Goal: Information Seeking & Learning: Learn about a topic

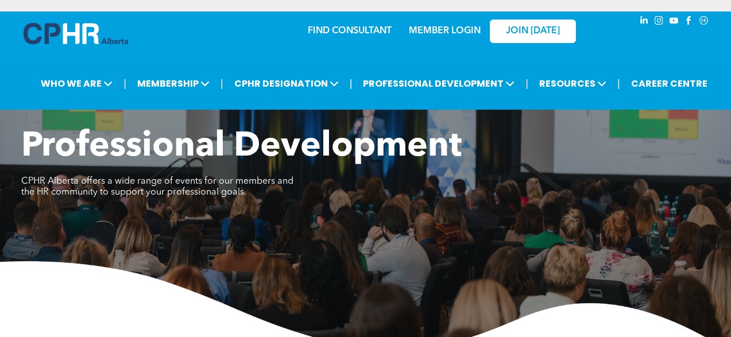
click at [447, 29] on link "MEMBER LOGIN" at bounding box center [445, 30] width 72 height 9
click at [660, 20] on span "instagram" at bounding box center [659, 20] width 13 height 13
click at [339, 29] on link "FIND CONSULTANT" at bounding box center [350, 30] width 84 height 9
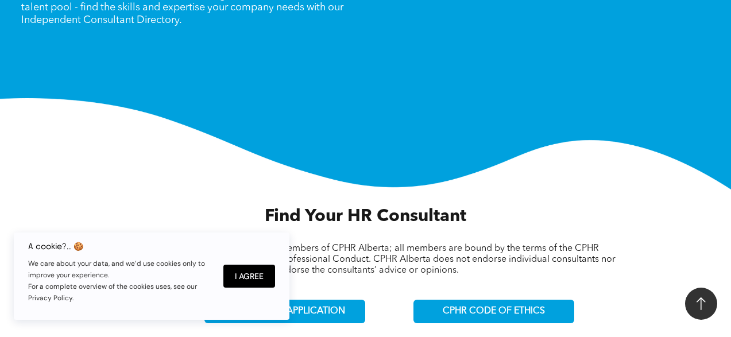
scroll to position [194, 0]
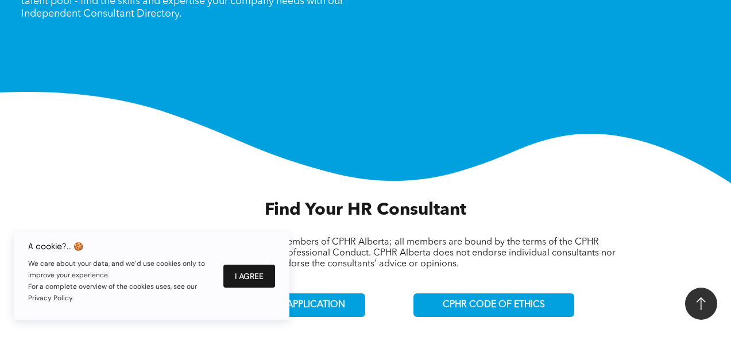
click at [255, 273] on button "I Agree" at bounding box center [249, 276] width 52 height 23
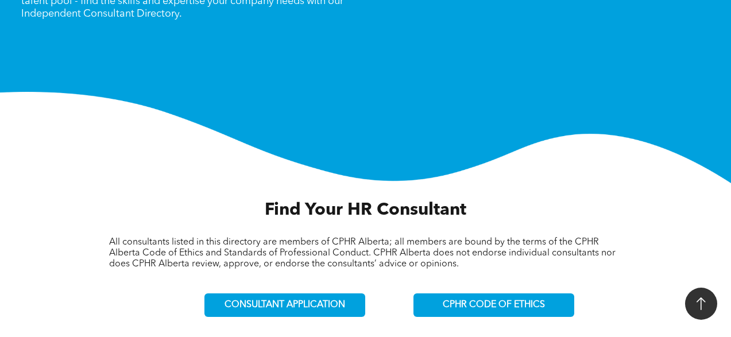
scroll to position [0, 0]
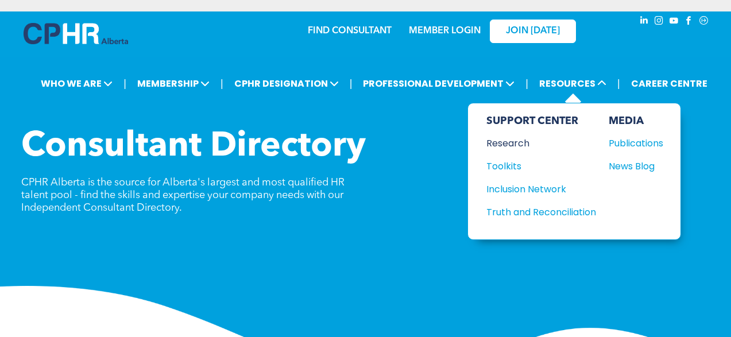
click at [516, 145] on div "Research" at bounding box center [535, 143] width 99 height 14
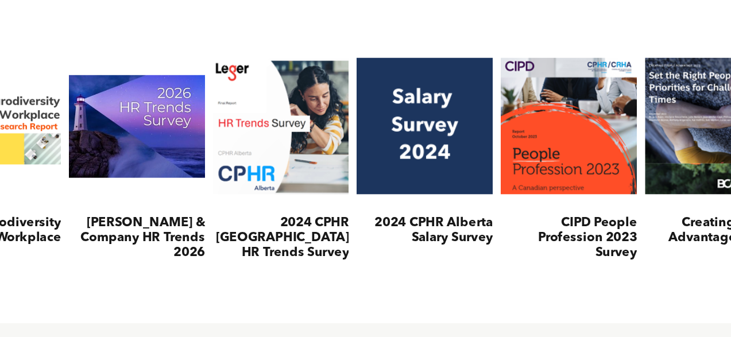
scroll to position [370, 0]
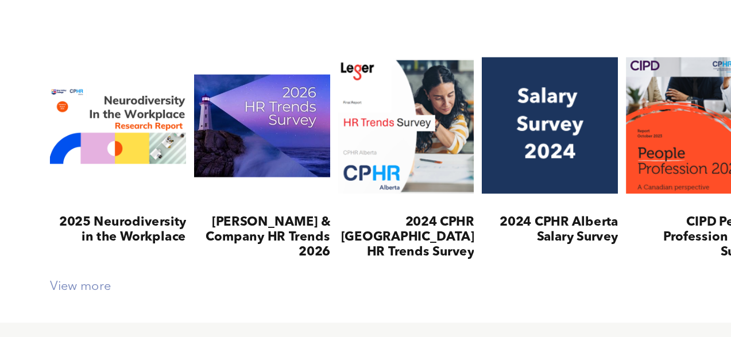
click at [95, 304] on div "View more" at bounding box center [366, 302] width 606 height 10
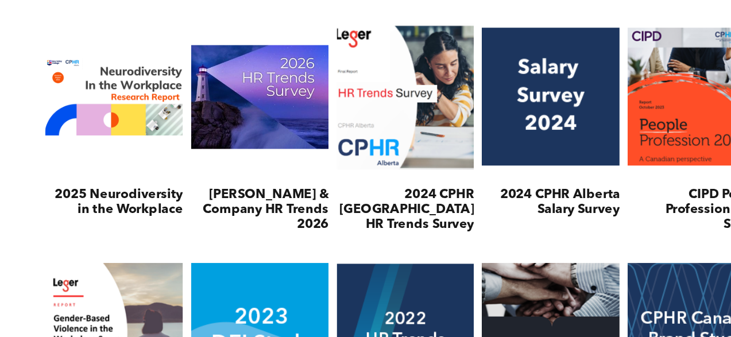
scroll to position [393, 0]
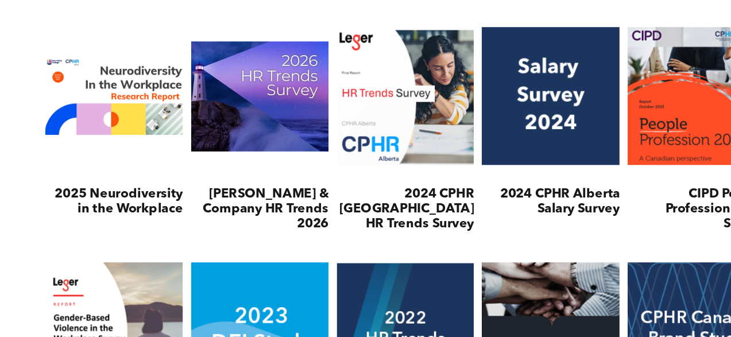
click at [224, 166] on link at bounding box center [214, 169] width 102 height 117
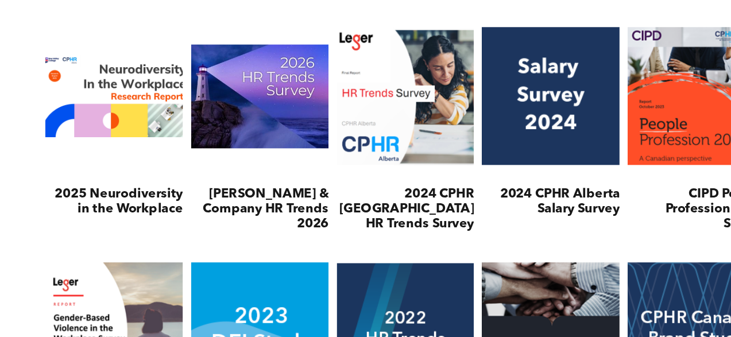
click at [139, 158] on link at bounding box center [113, 169] width 102 height 117
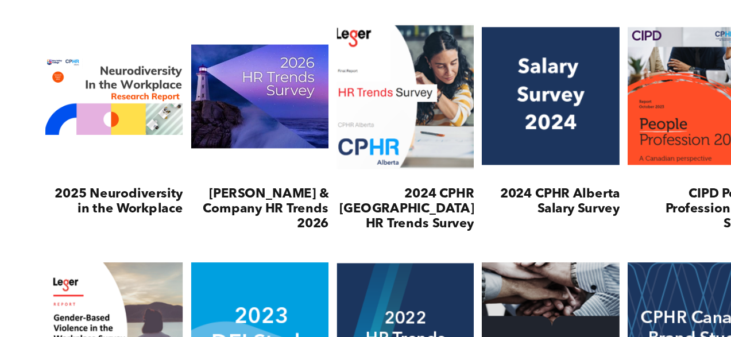
click at [326, 171] on link at bounding box center [315, 169] width 102 height 117
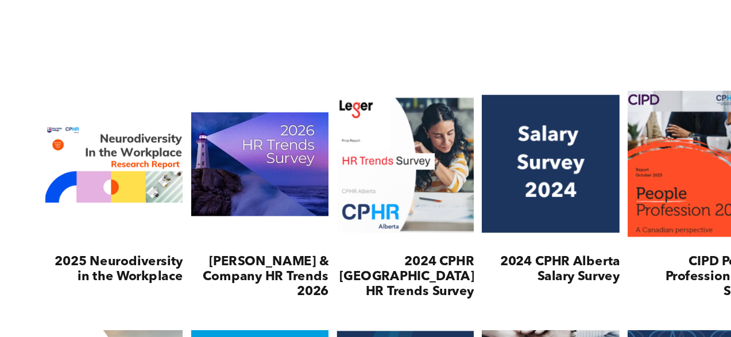
click at [487, 148] on link at bounding box center [517, 169] width 102 height 117
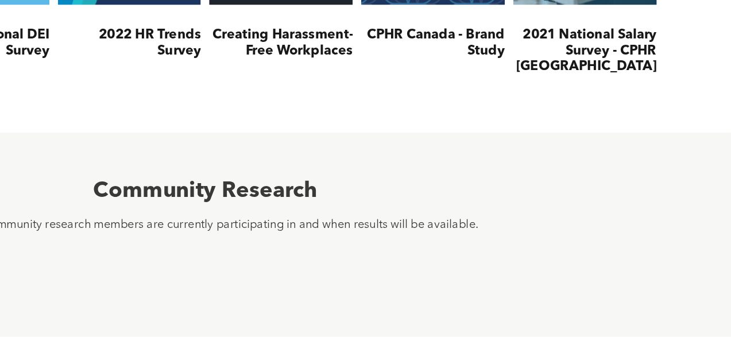
scroll to position [672, 0]
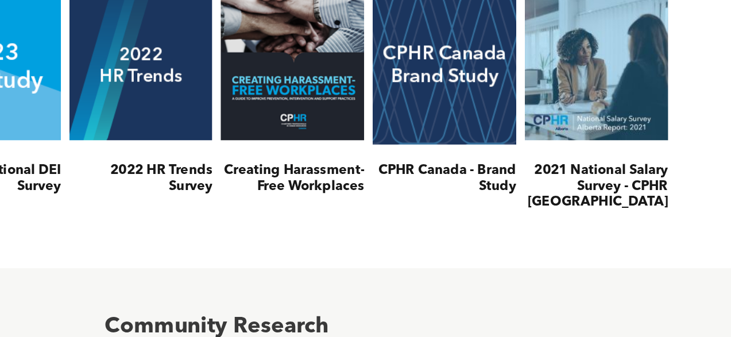
click at [553, 60] on link at bounding box center [524, 56] width 106 height 122
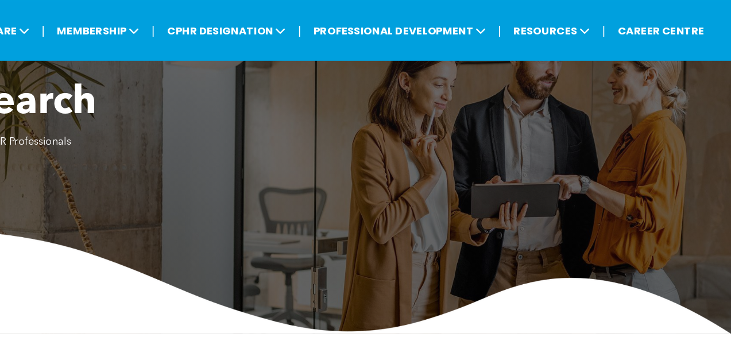
scroll to position [0, 0]
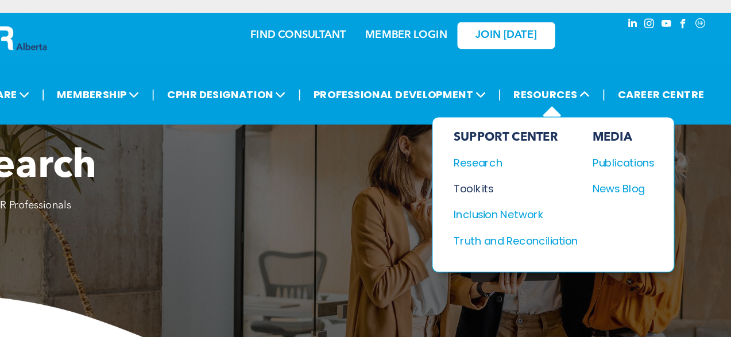
click at [513, 164] on div "Toolkits" at bounding box center [535, 166] width 99 height 14
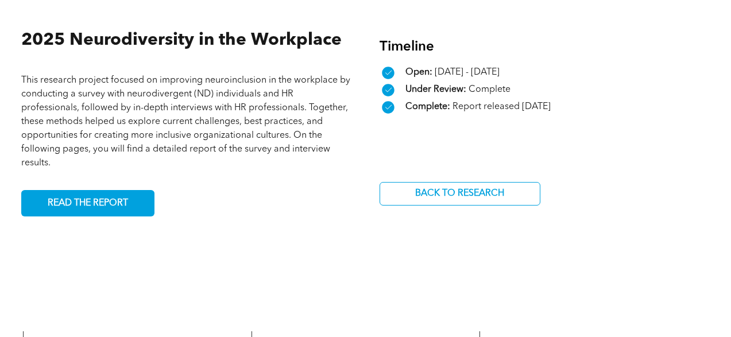
scroll to position [411, 0]
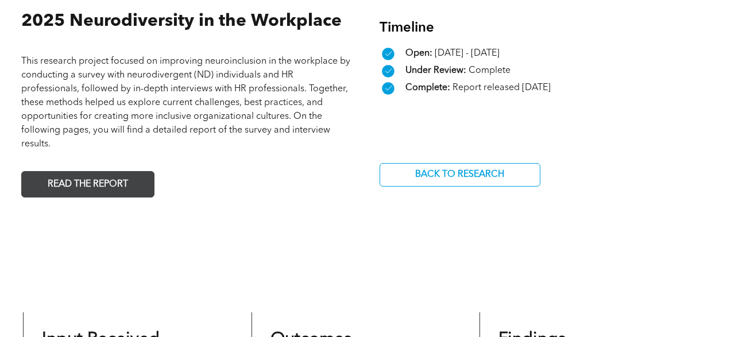
click at [133, 181] on link "READ THE REPORT" at bounding box center [87, 184] width 133 height 26
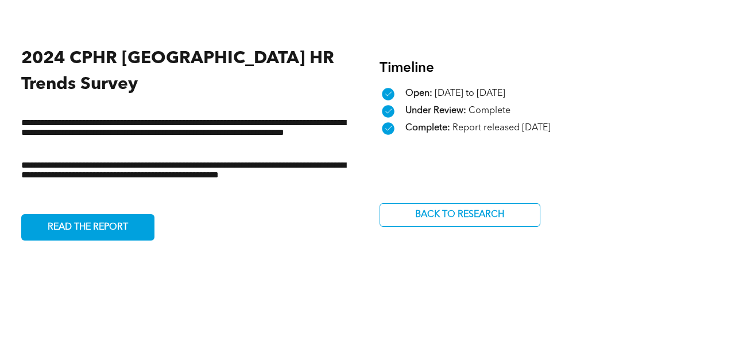
scroll to position [373, 0]
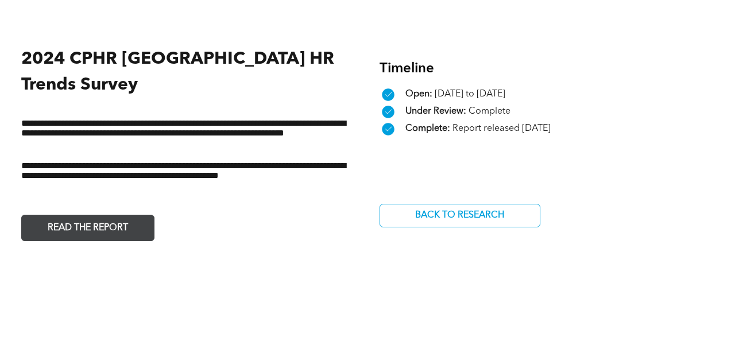
click at [125, 217] on span "READ THE REPORT" at bounding box center [88, 228] width 88 height 22
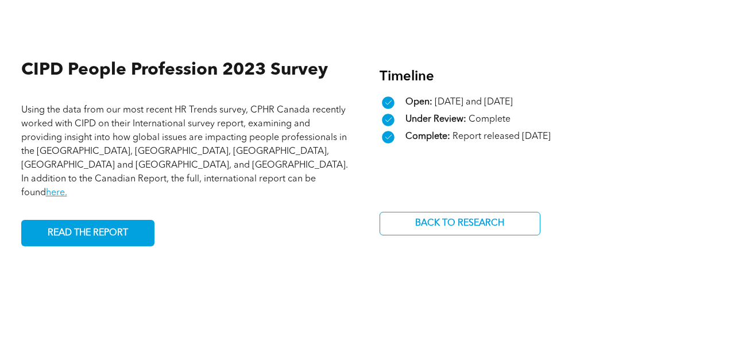
scroll to position [363, 0]
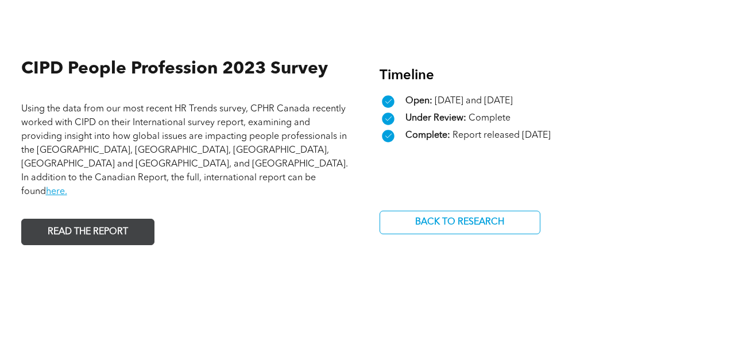
click at [107, 221] on span "READ THE REPORT" at bounding box center [88, 232] width 88 height 22
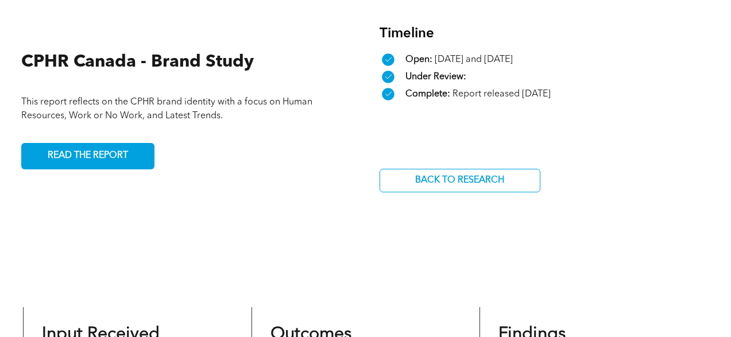
scroll to position [380, 0]
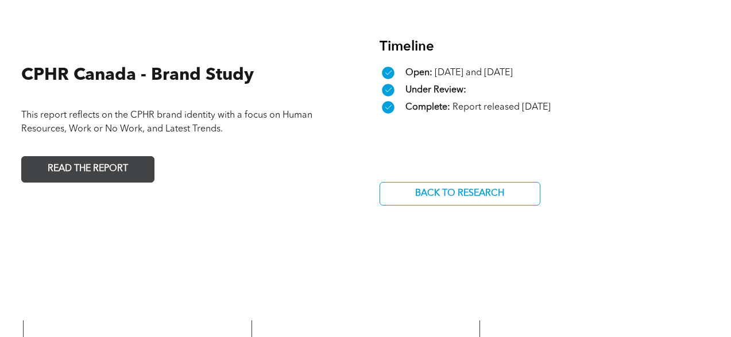
click at [95, 174] on span "READ THE REPORT" at bounding box center [88, 169] width 88 height 22
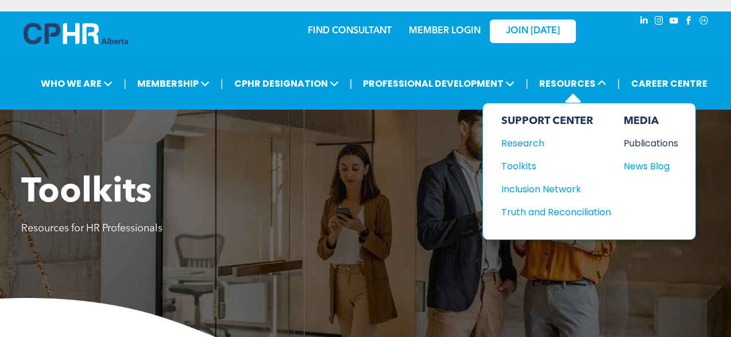
click at [634, 143] on div "Publications" at bounding box center [648, 143] width 49 height 14
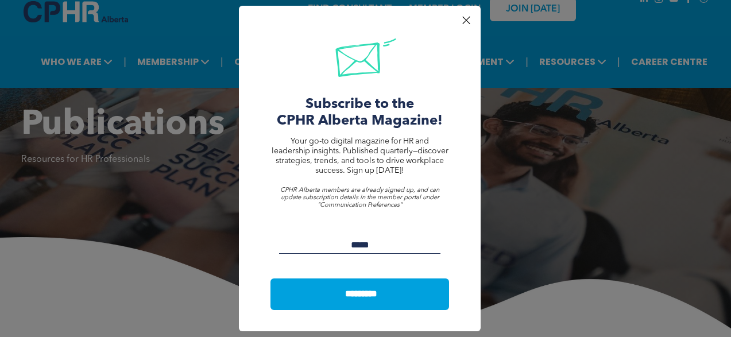
scroll to position [27, 0]
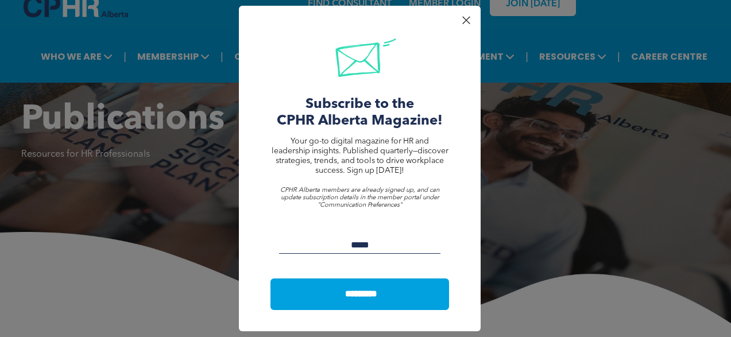
click at [374, 245] on input "Email:" at bounding box center [359, 245] width 161 height 17
type input "**********"
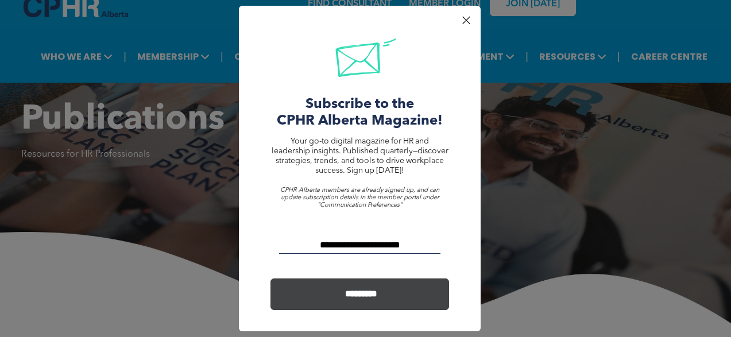
click at [373, 302] on input "*********" at bounding box center [361, 293] width 174 height 21
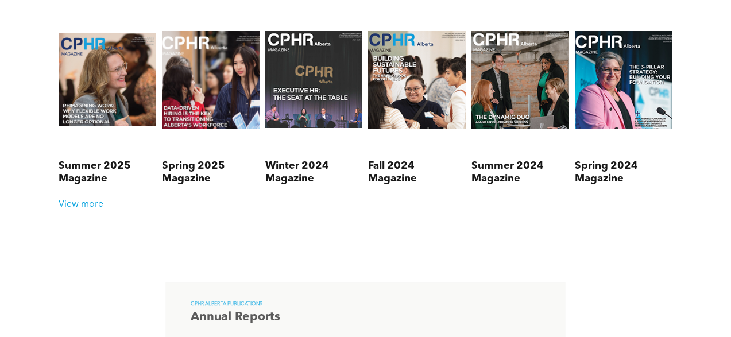
scroll to position [528, 0]
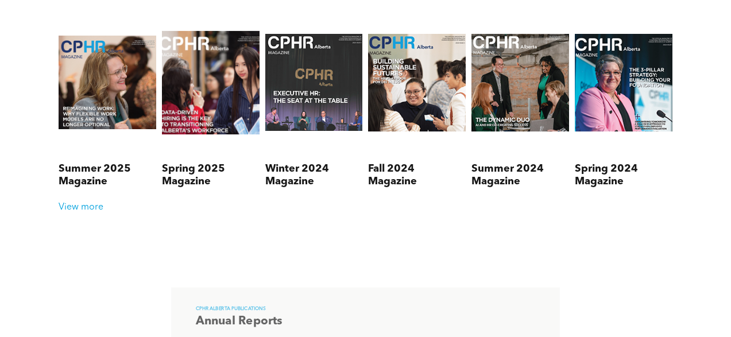
click at [209, 100] on link at bounding box center [210, 82] width 103 height 152
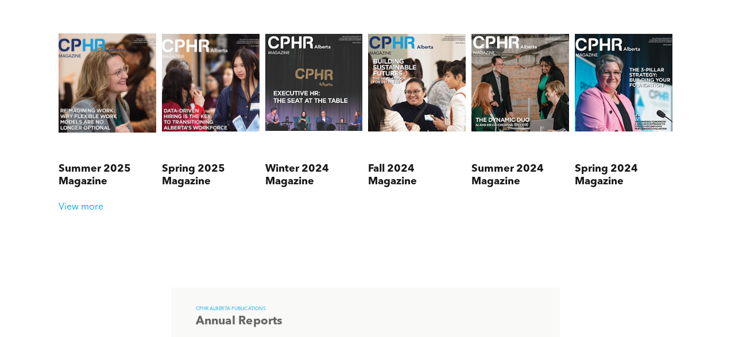
click at [104, 106] on link at bounding box center [107, 82] width 103 height 152
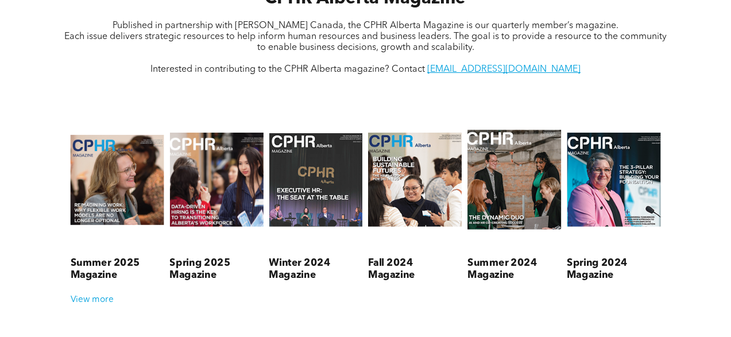
scroll to position [432, 0]
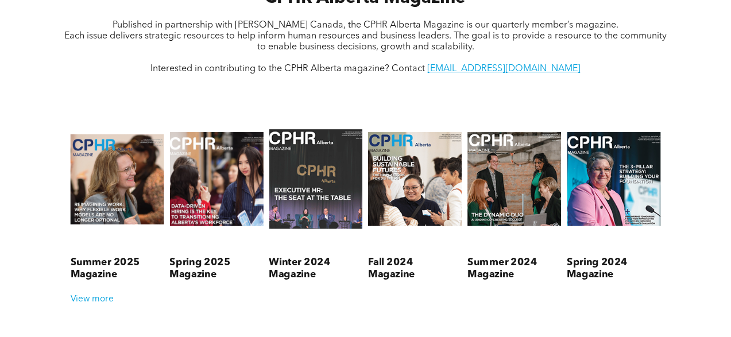
click at [327, 168] on link at bounding box center [315, 179] width 99 height 146
